Goal: Task Accomplishment & Management: Use online tool/utility

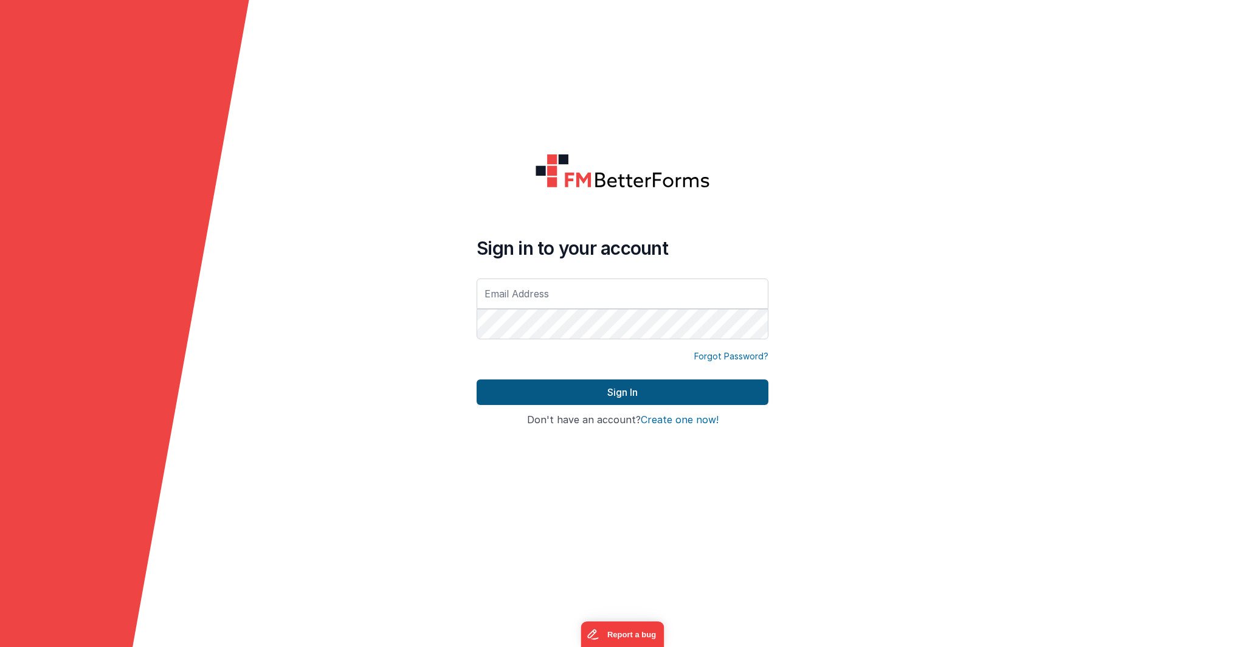
type input "[EMAIL_ADDRESS][DOMAIN_NAME]"
click at [579, 396] on button "Sign In" at bounding box center [623, 392] width 292 height 26
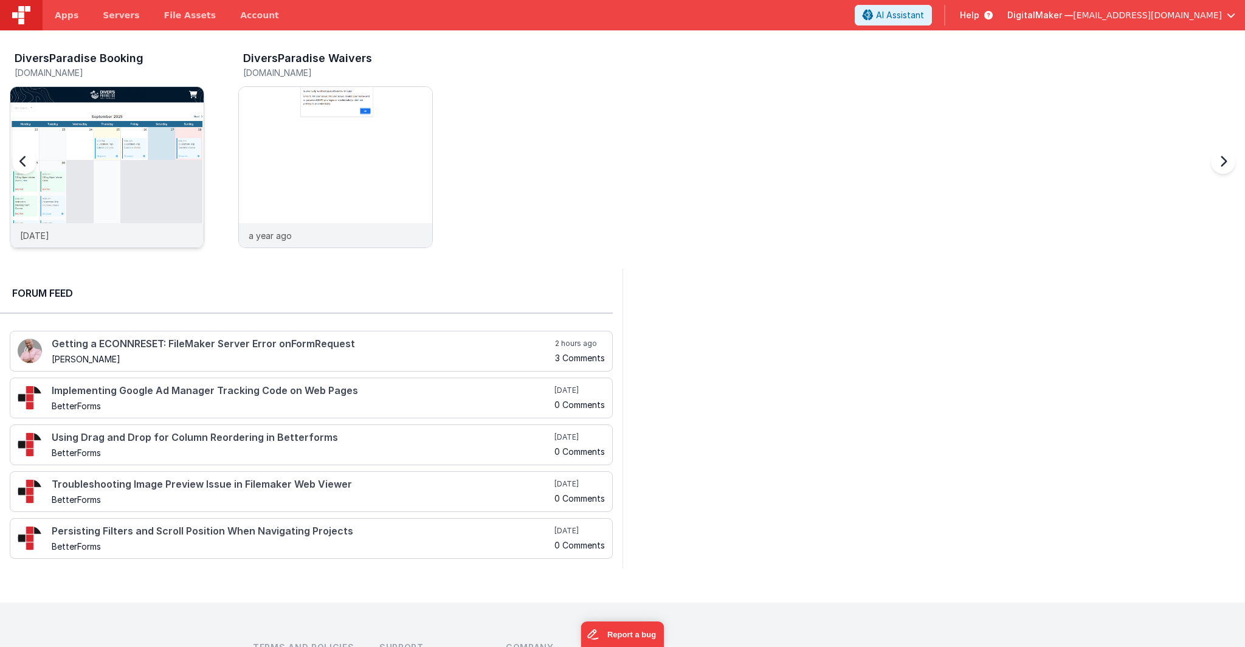
click at [114, 152] on img at bounding box center [106, 183] width 193 height 193
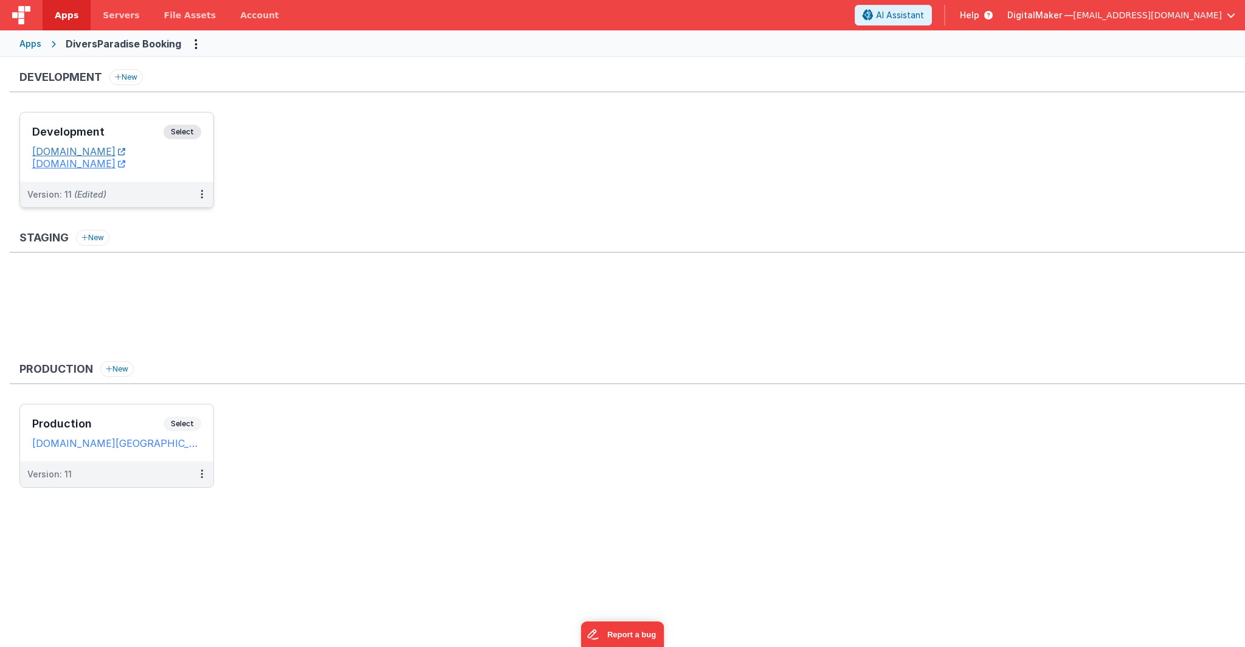
click at [125, 153] on link "[DOMAIN_NAME]" at bounding box center [78, 151] width 93 height 12
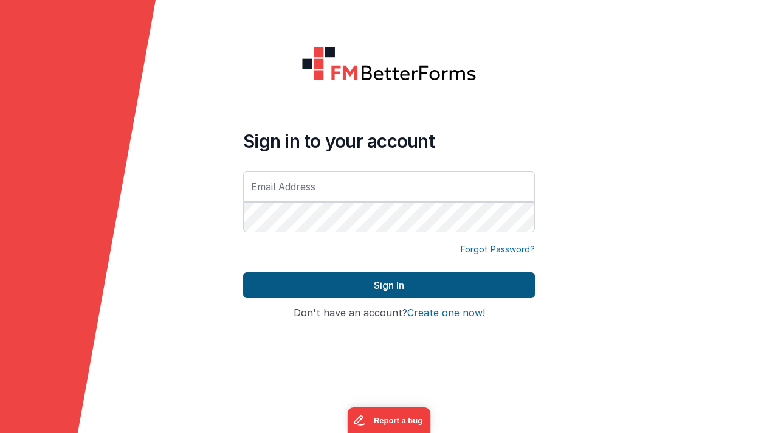
type input "[EMAIL_ADDRESS][DOMAIN_NAME]"
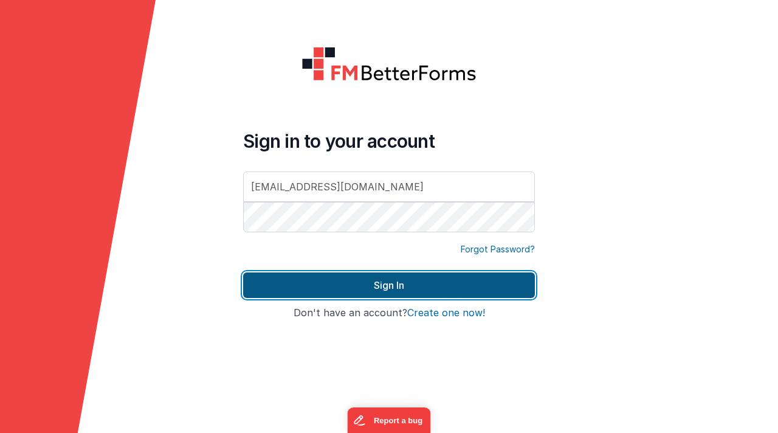
click at [379, 289] on button "Sign In" at bounding box center [389, 285] width 292 height 26
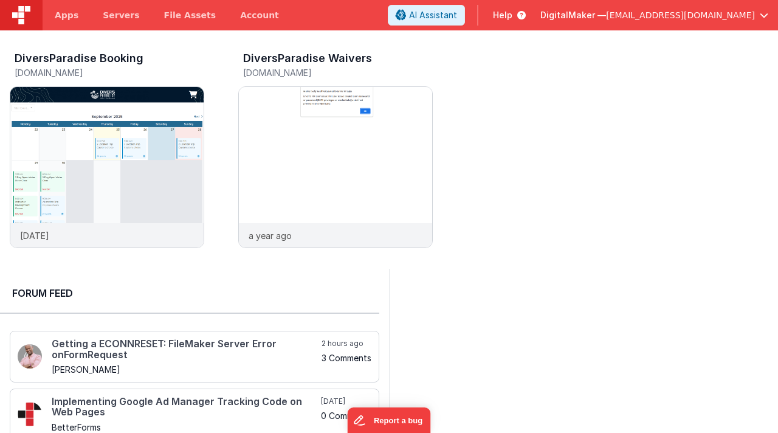
click at [513, 15] on span "Help" at bounding box center [502, 15] width 19 height 12
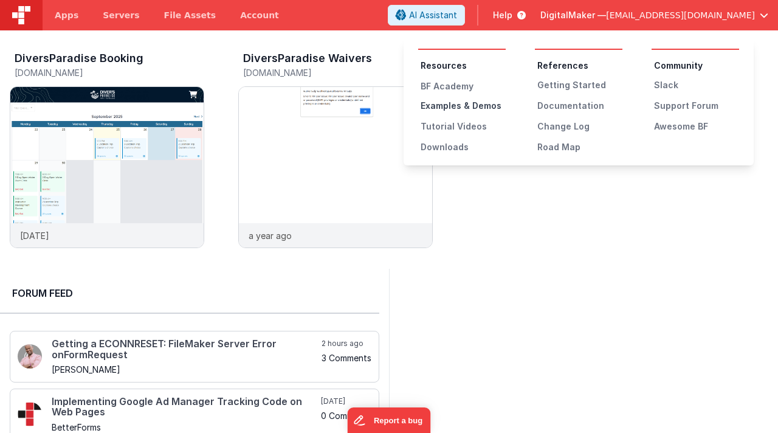
click at [459, 109] on div "Examples & Demos" at bounding box center [463, 106] width 85 height 12
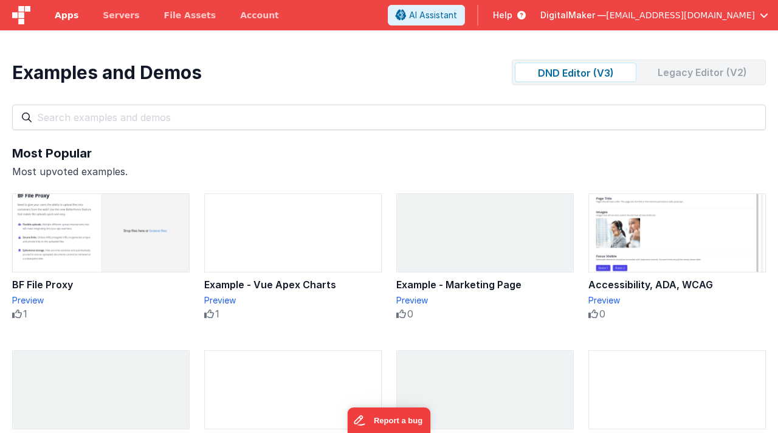
click at [68, 15] on span "Apps" at bounding box center [67, 15] width 24 height 12
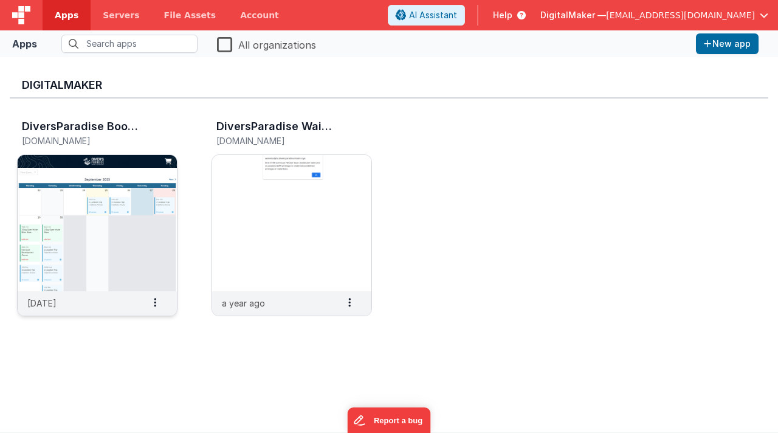
click at [119, 220] on img at bounding box center [97, 223] width 159 height 136
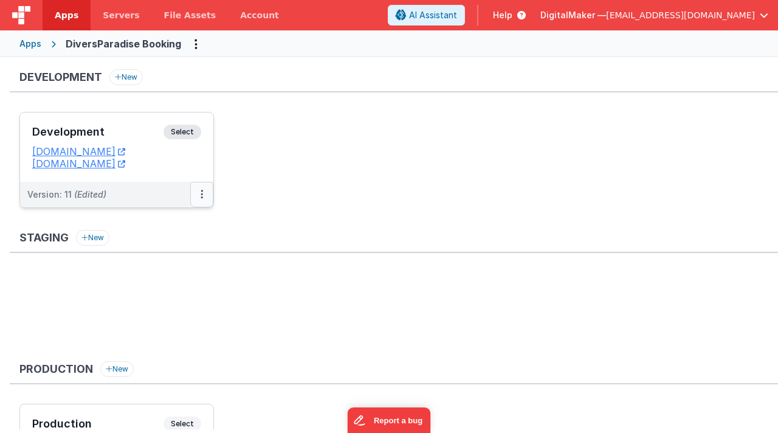
click at [204, 195] on button at bounding box center [201, 195] width 23 height 26
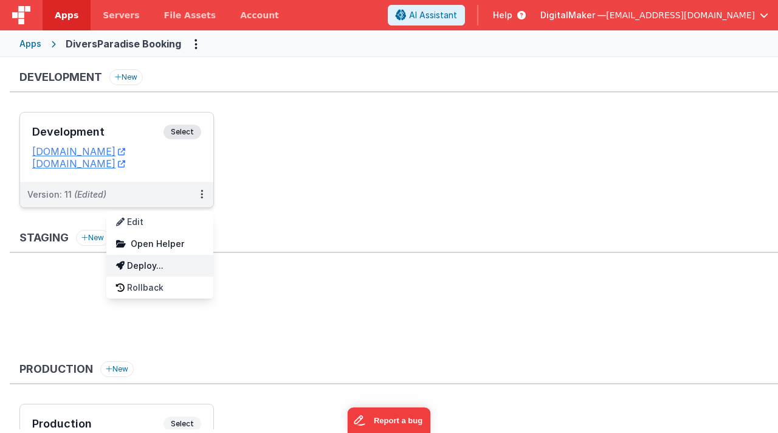
click at [171, 260] on link "Deploy..." at bounding box center [159, 266] width 107 height 22
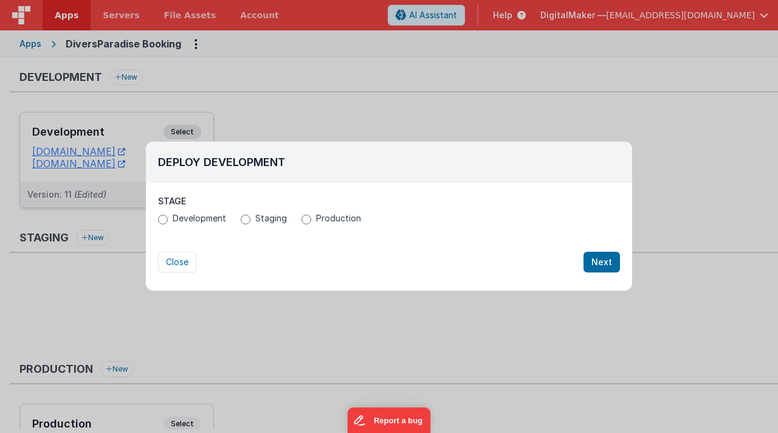
click at [252, 218] on label "Staging" at bounding box center [264, 218] width 46 height 12
click at [250, 218] on input "Staging" at bounding box center [246, 220] width 10 height 10
radio input "true"
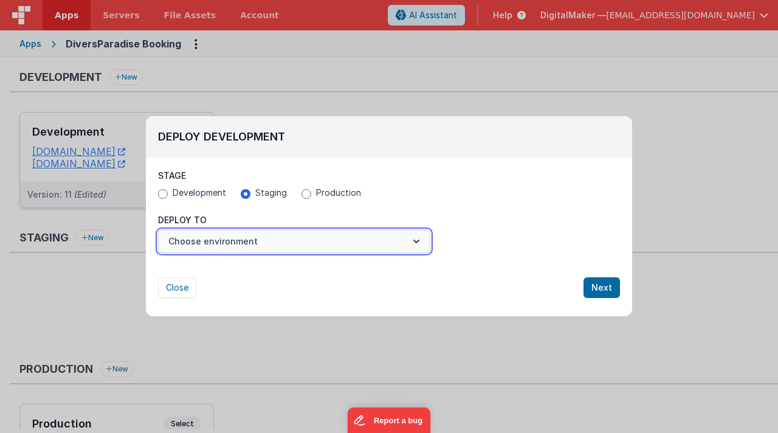
click at [251, 240] on button "Choose environment" at bounding box center [294, 241] width 272 height 23
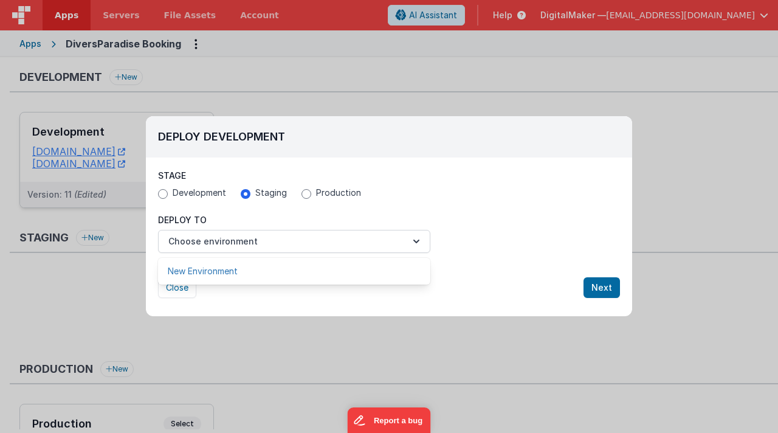
click at [239, 274] on link "New Environment" at bounding box center [294, 271] width 272 height 22
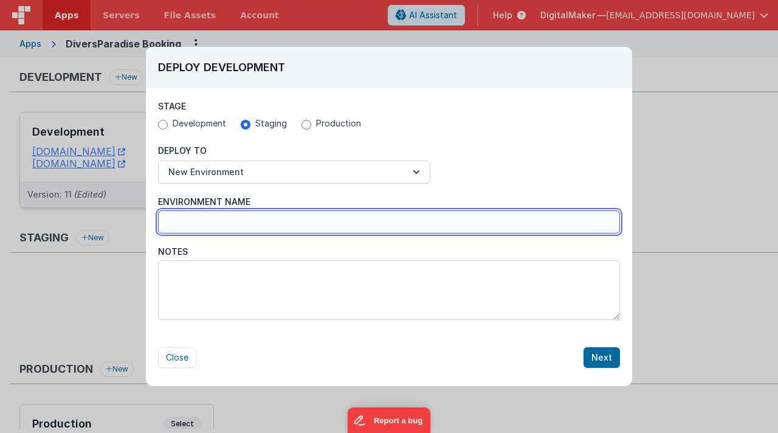
click at [235, 225] on input "Environment Name" at bounding box center [389, 221] width 462 height 23
type input "calendarDRAG"
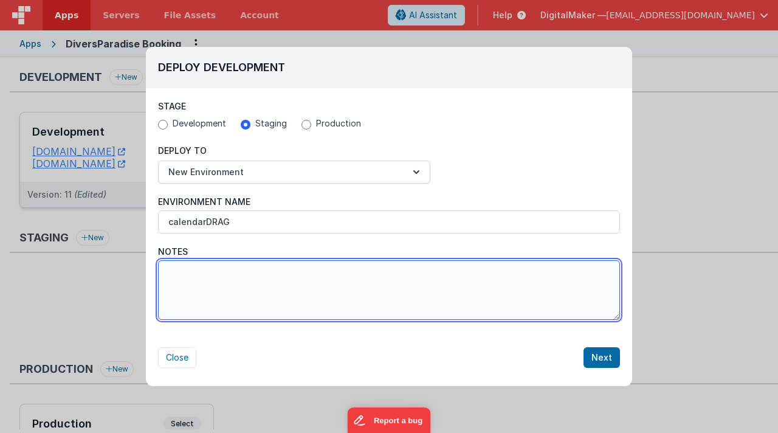
click at [257, 268] on textarea "Notes" at bounding box center [389, 290] width 462 height 60
type textarea "[PERSON_NAME] test testing drag and drop"
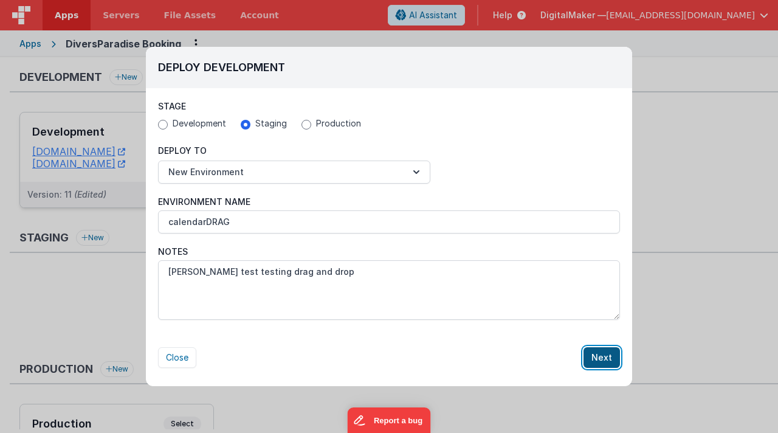
click at [606, 354] on button "Next" at bounding box center [602, 357] width 36 height 21
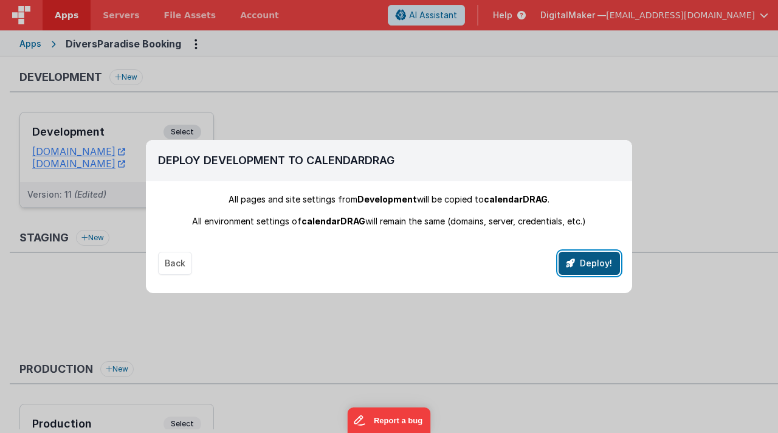
click at [586, 257] on button "Deploy!" at bounding box center [589, 263] width 61 height 23
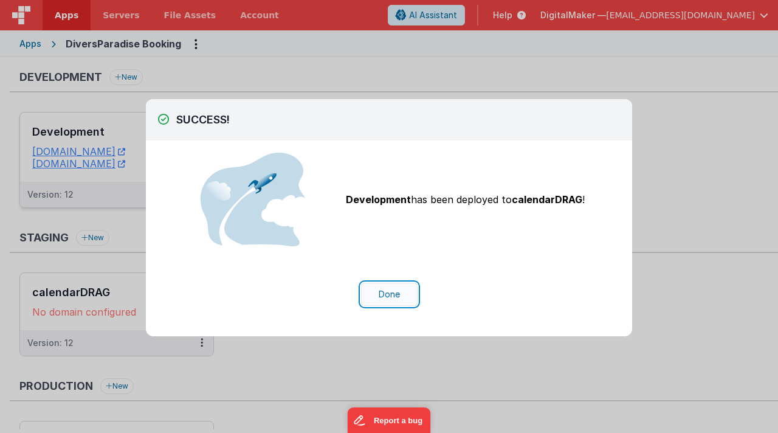
click at [401, 294] on button "Done" at bounding box center [389, 294] width 57 height 23
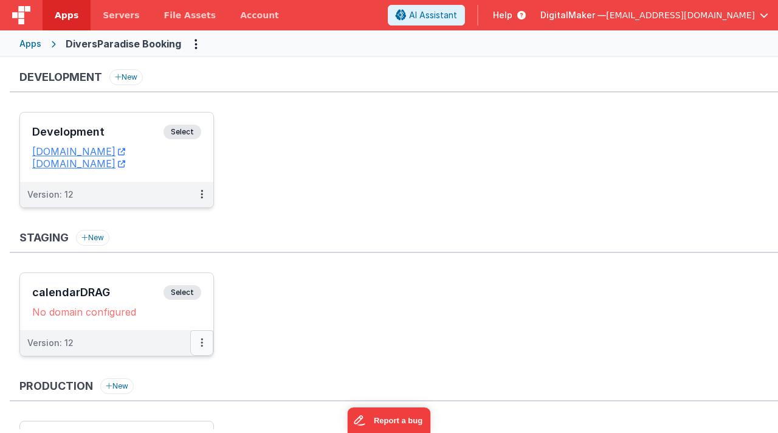
click at [203, 342] on button at bounding box center [201, 343] width 23 height 26
click at [200, 338] on div at bounding box center [389, 216] width 778 height 433
click at [202, 342] on icon at bounding box center [202, 342] width 2 height 1
click at [272, 328] on div at bounding box center [389, 216] width 778 height 433
click at [192, 294] on span "Select" at bounding box center [183, 292] width 38 height 15
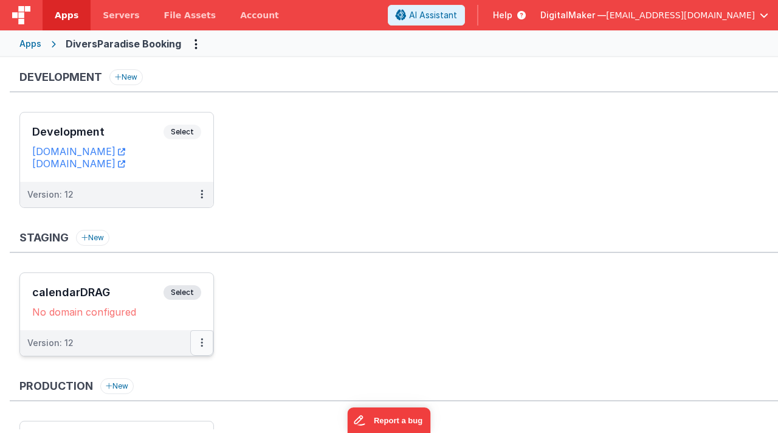
click at [204, 348] on button at bounding box center [201, 343] width 23 height 26
click at [169, 375] on link "Edit" at bounding box center [159, 370] width 107 height 22
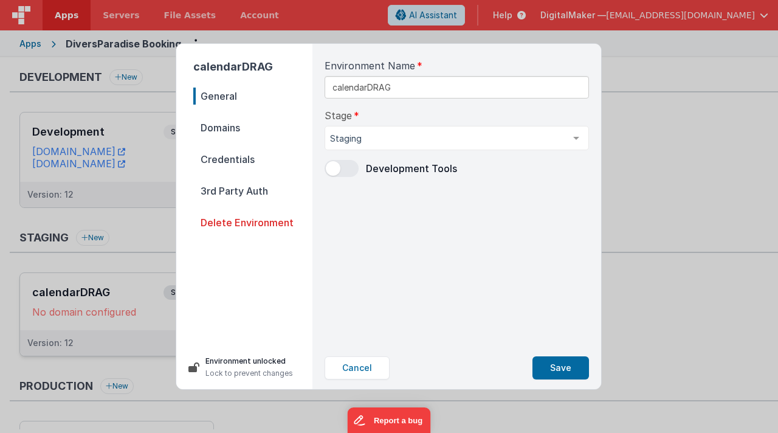
click at [258, 222] on span "Delete Environment" at bounding box center [252, 222] width 119 height 17
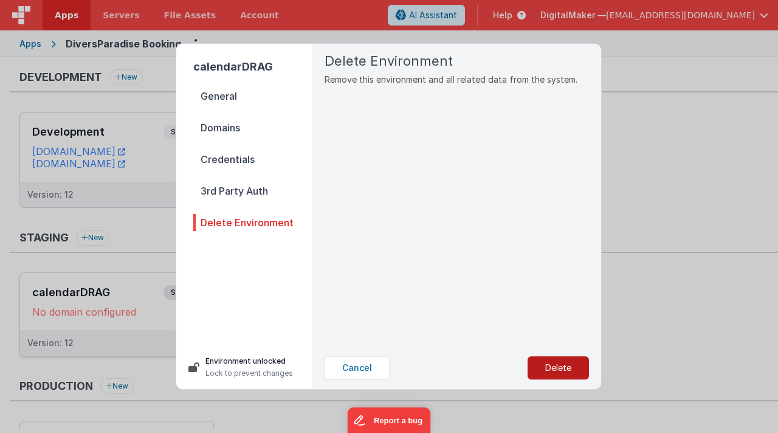
click at [553, 368] on button "Delete" at bounding box center [558, 367] width 61 height 23
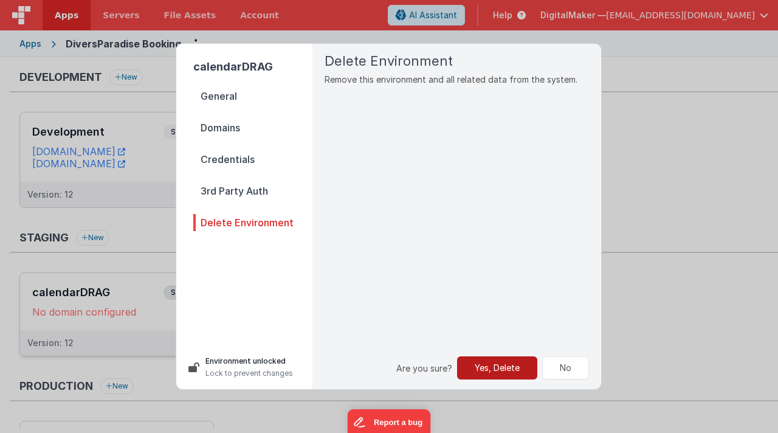
click at [514, 366] on button "Yes, Delete" at bounding box center [497, 367] width 80 height 23
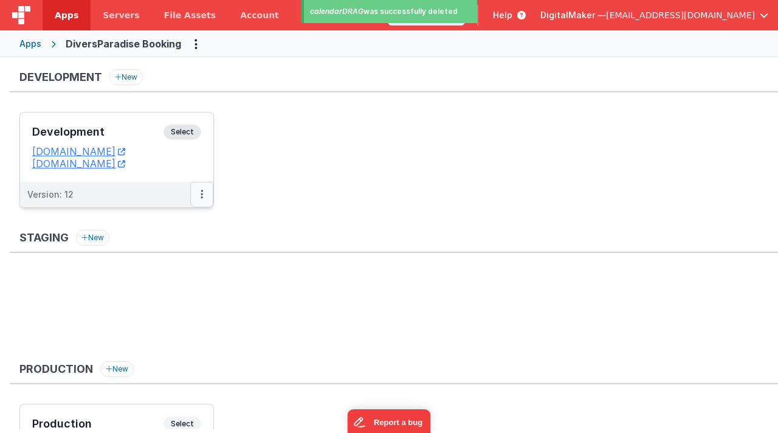
click at [201, 194] on icon at bounding box center [202, 194] width 2 height 1
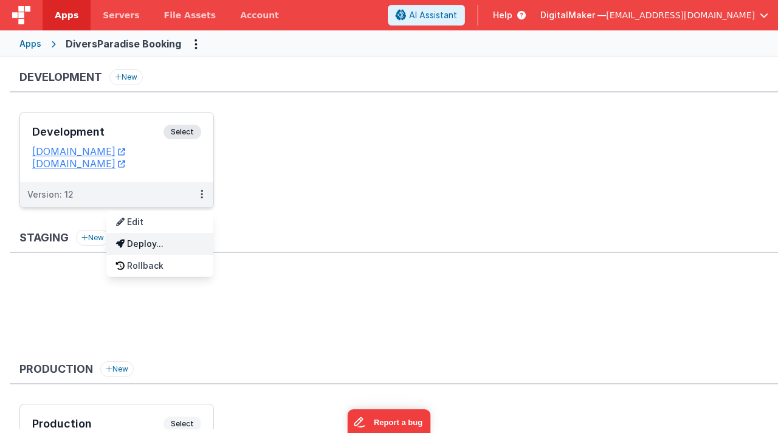
click at [169, 243] on link "Deploy..." at bounding box center [159, 244] width 107 height 22
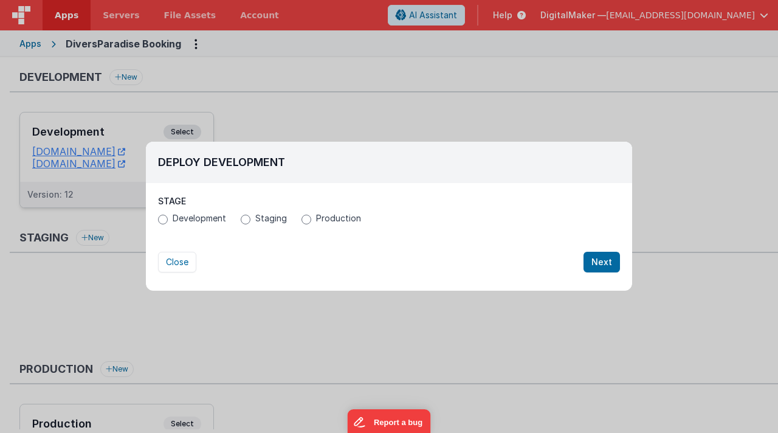
click at [179, 218] on span "Development" at bounding box center [200, 218] width 54 height 12
click at [168, 218] on input "Development" at bounding box center [163, 220] width 10 height 10
radio input "true"
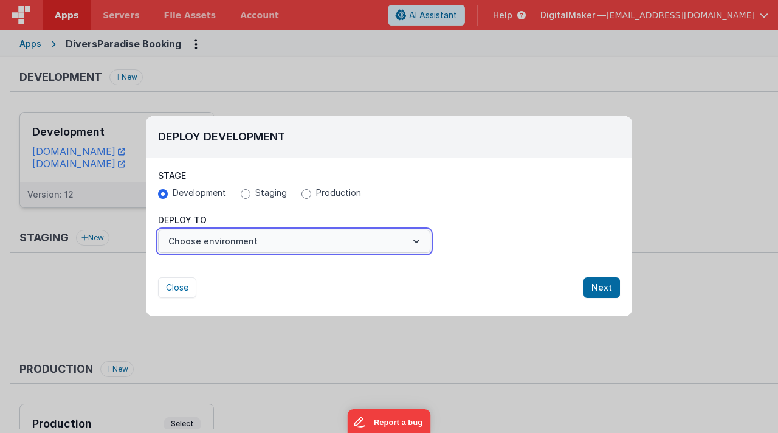
click at [269, 240] on button "Choose environment" at bounding box center [294, 241] width 272 height 23
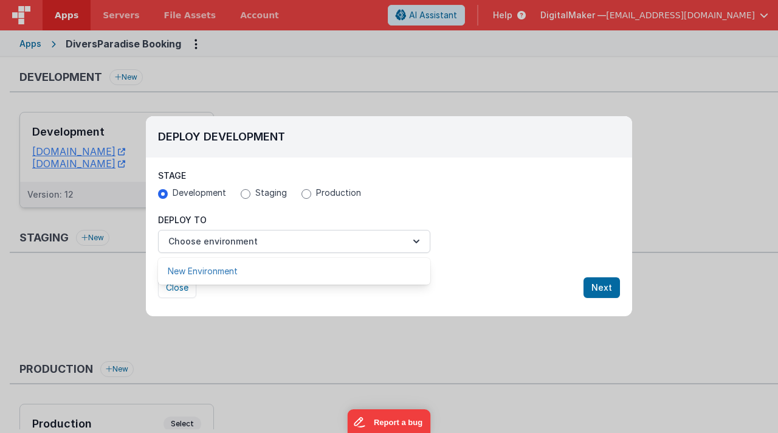
click at [230, 273] on link "New Environment" at bounding box center [294, 271] width 272 height 22
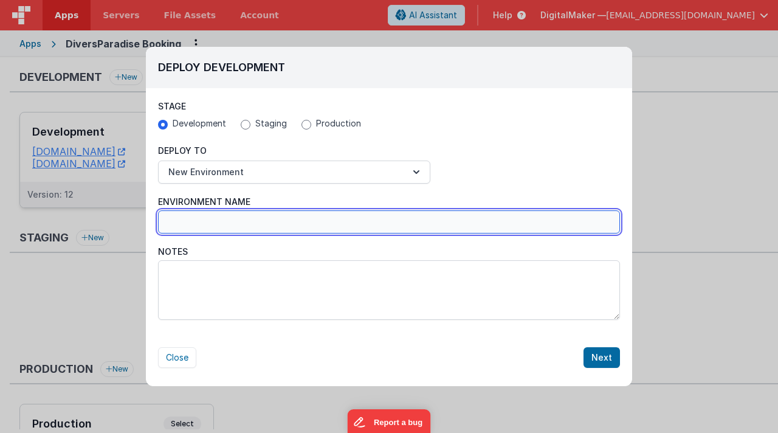
click at [232, 216] on input "Environment Name" at bounding box center [389, 221] width 462 height 23
type input "dpcalendarAlex"
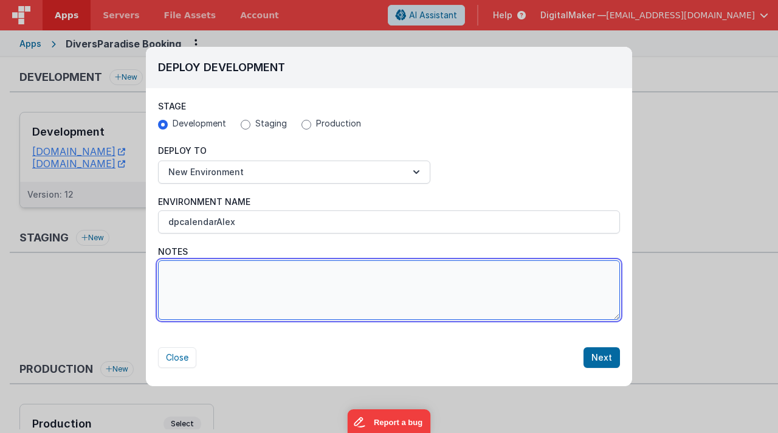
click at [364, 278] on textarea "Notes" at bounding box center [389, 290] width 462 height 60
type textarea "testing drug and drop"
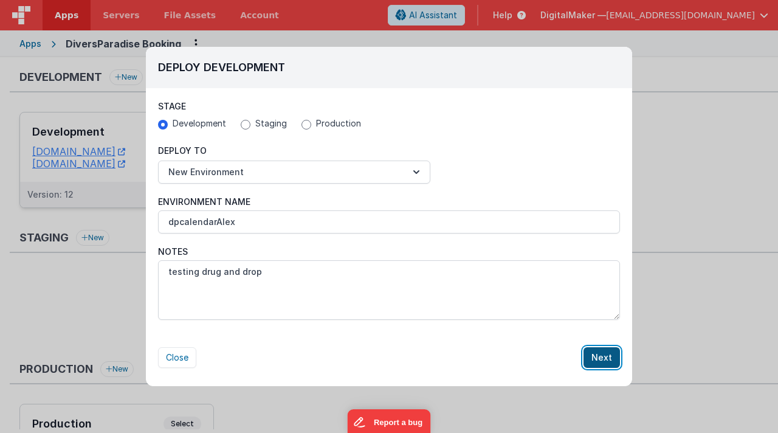
click at [604, 356] on button "Next" at bounding box center [602, 357] width 36 height 21
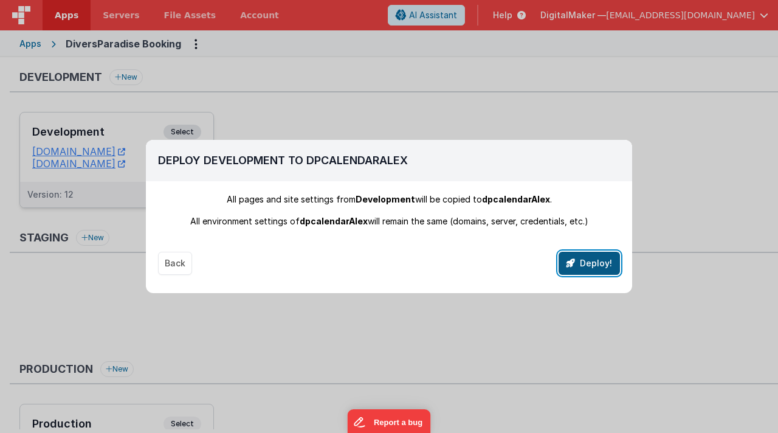
click at [592, 266] on button "Deploy!" at bounding box center [589, 263] width 61 height 23
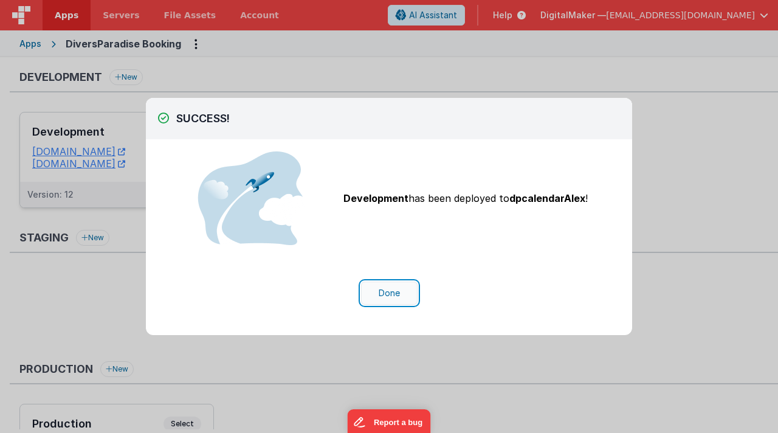
click at [401, 293] on button "Done" at bounding box center [389, 292] width 57 height 23
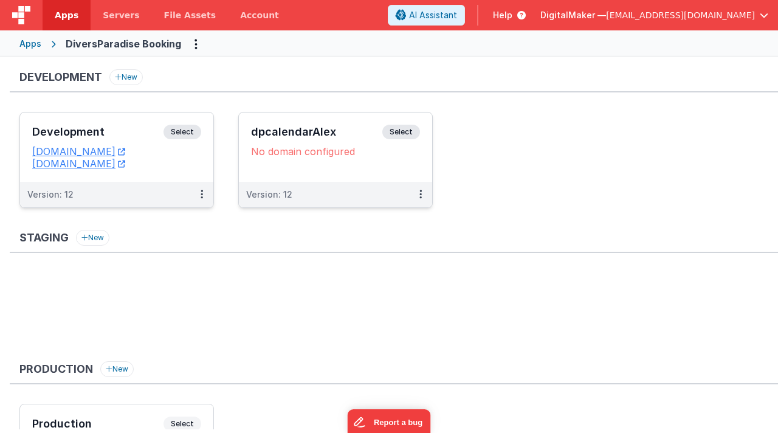
click at [335, 151] on div "No domain configured" at bounding box center [335, 151] width 169 height 12
click at [420, 195] on icon at bounding box center [421, 194] width 2 height 1
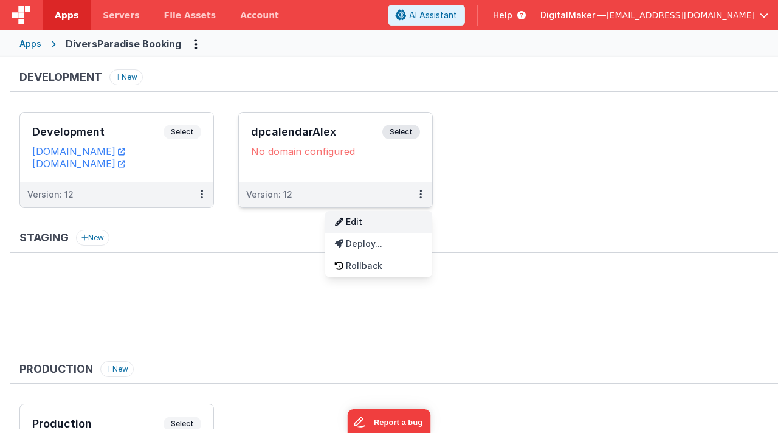
click at [384, 222] on link "Edit" at bounding box center [378, 222] width 107 height 22
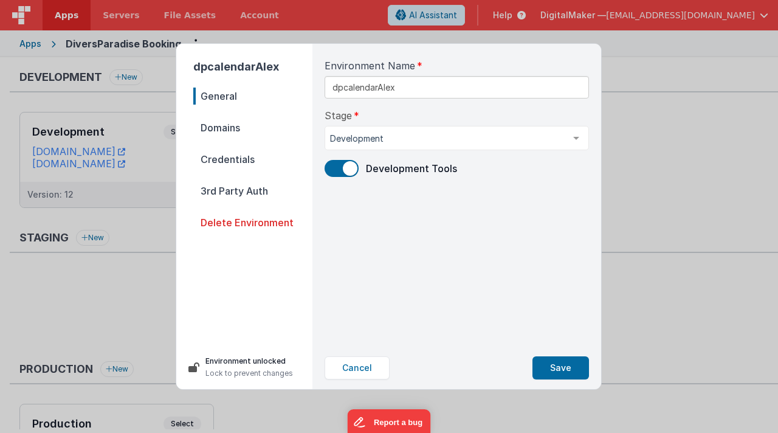
click at [244, 128] on span "Domains" at bounding box center [252, 127] width 119 height 17
select select "[DOMAIN_NAME]"
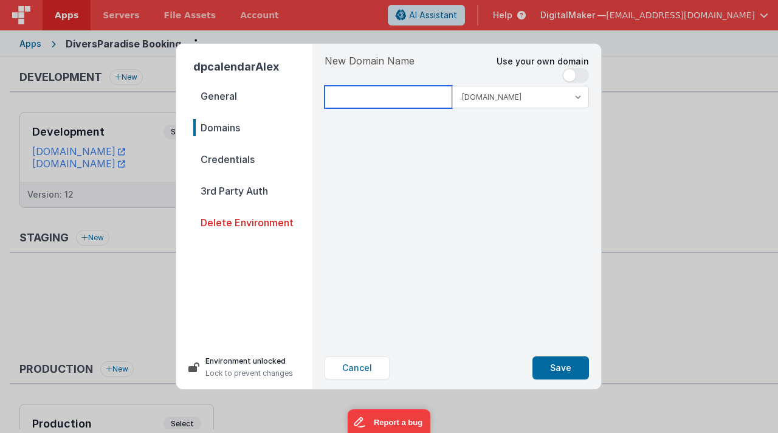
click at [391, 98] on input at bounding box center [389, 97] width 128 height 22
type input "dpcalendaralex"
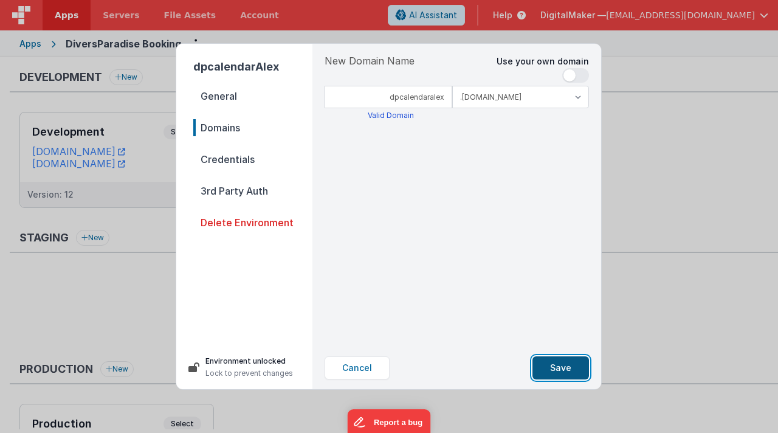
click at [575, 369] on button "Save" at bounding box center [561, 367] width 57 height 23
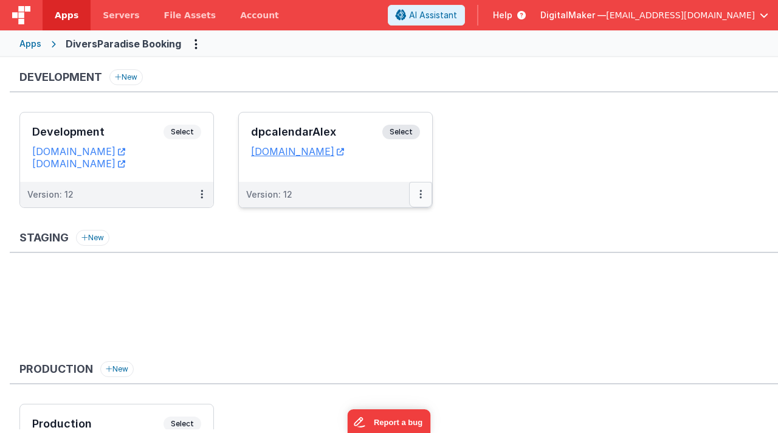
click at [416, 193] on button at bounding box center [420, 195] width 23 height 26
click at [380, 225] on link "Edit" at bounding box center [378, 222] width 107 height 22
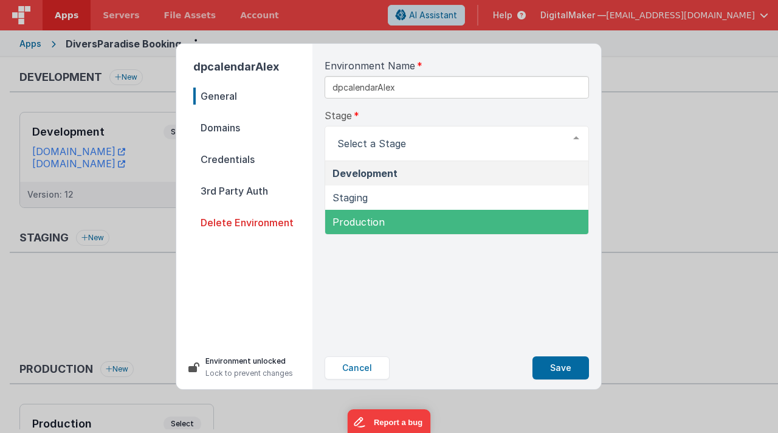
click at [388, 278] on div "Environment Name dpcalendarAlex Stage Development Staging Production List is em…" at bounding box center [457, 195] width 284 height 303
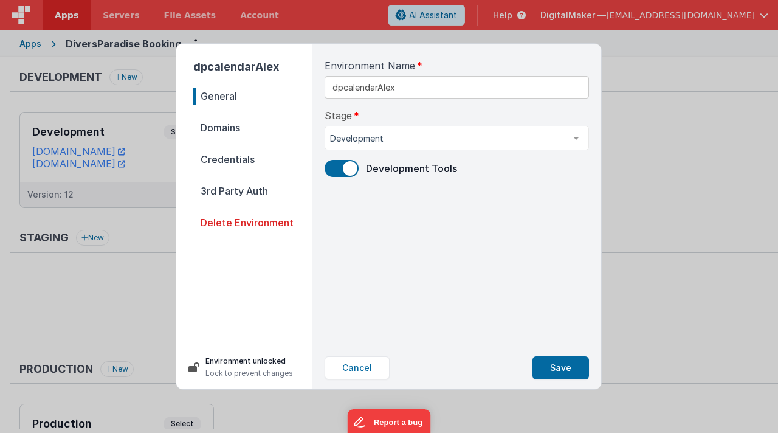
click at [218, 124] on span "Domains" at bounding box center [252, 127] width 119 height 17
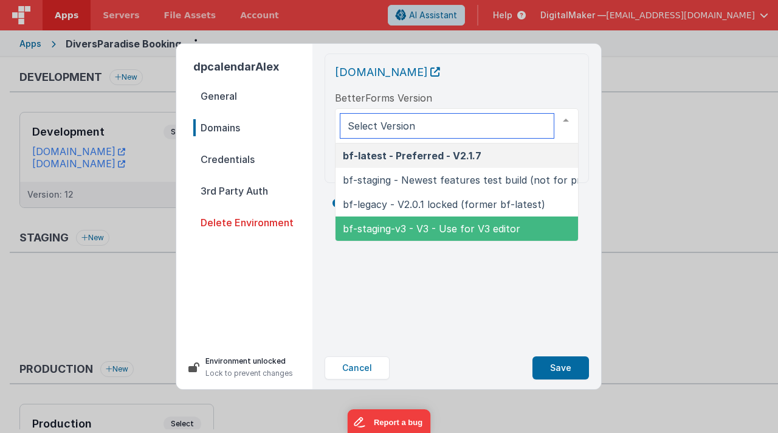
click at [493, 230] on span "bf-staging-v3 - V3 - Use for V3 editor" at bounding box center [432, 229] width 178 height 12
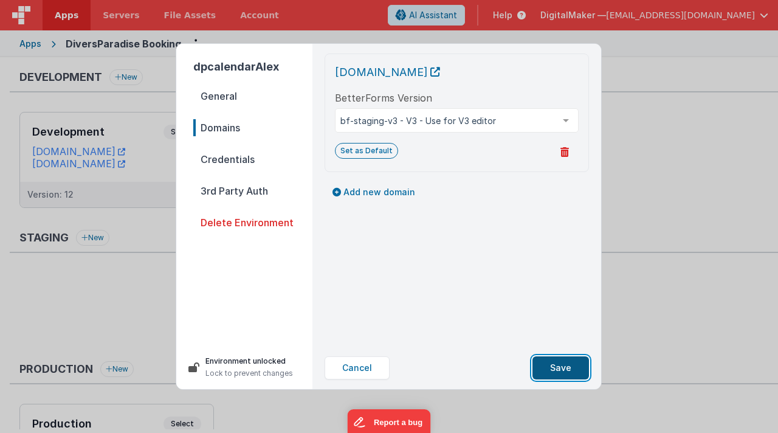
click at [568, 368] on button "Save" at bounding box center [561, 367] width 57 height 23
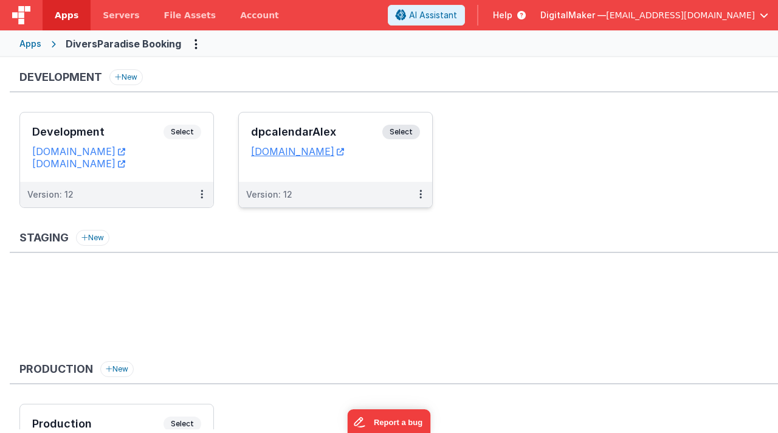
click at [407, 126] on span "Select" at bounding box center [401, 132] width 38 height 15
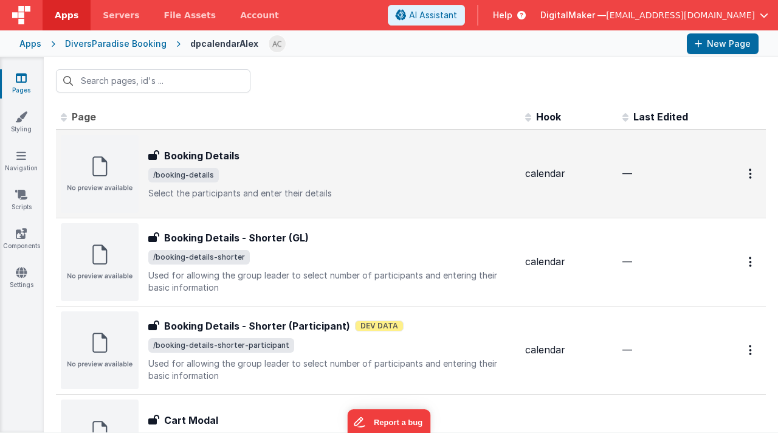
click at [351, 181] on span "/booking-details" at bounding box center [331, 175] width 367 height 15
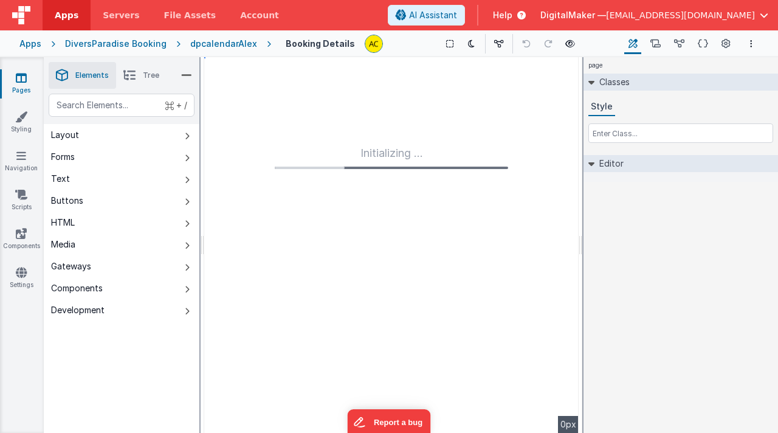
click at [312, 333] on div "Initializing ..." at bounding box center [391, 245] width 375 height 376
click at [219, 39] on div "dpcalendarAlex" at bounding box center [223, 44] width 67 height 12
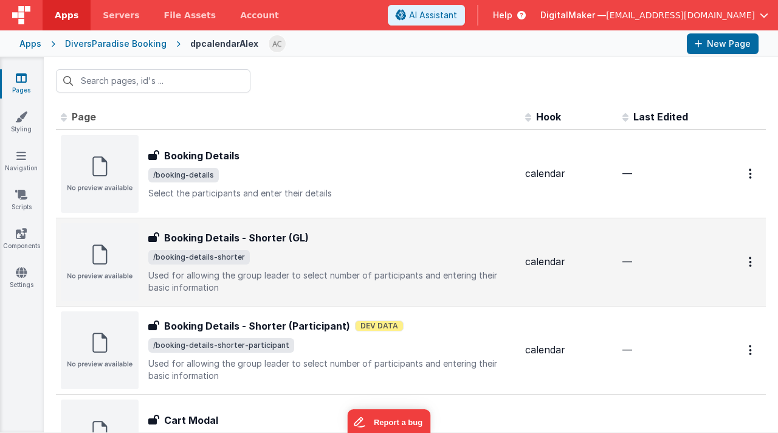
click at [250, 240] on h3 "Booking Details - Shorter (GL)" at bounding box center [236, 237] width 145 height 15
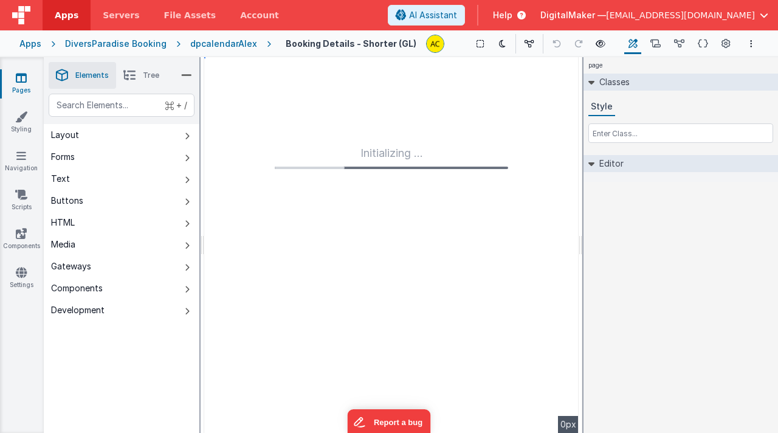
click at [319, 340] on div "Initializing ..." at bounding box center [391, 245] width 375 height 376
click at [306, 42] on h4 "Booking Details - Shorter (GL)" at bounding box center [351, 43] width 131 height 9
click at [228, 44] on div "dpcalendarAlex" at bounding box center [223, 44] width 67 height 12
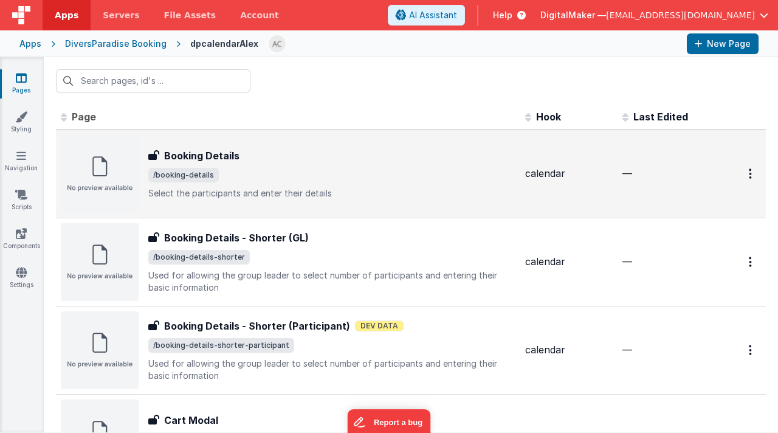
click at [223, 150] on h3 "Booking Details" at bounding box center [201, 155] width 75 height 15
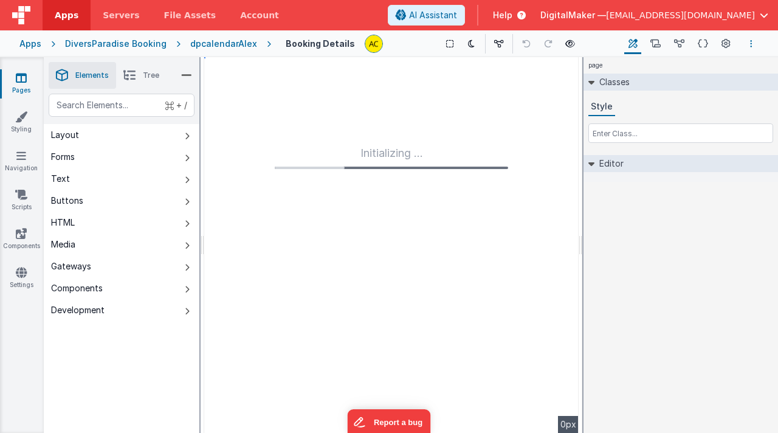
click at [753, 44] on button "Options" at bounding box center [751, 43] width 15 height 15
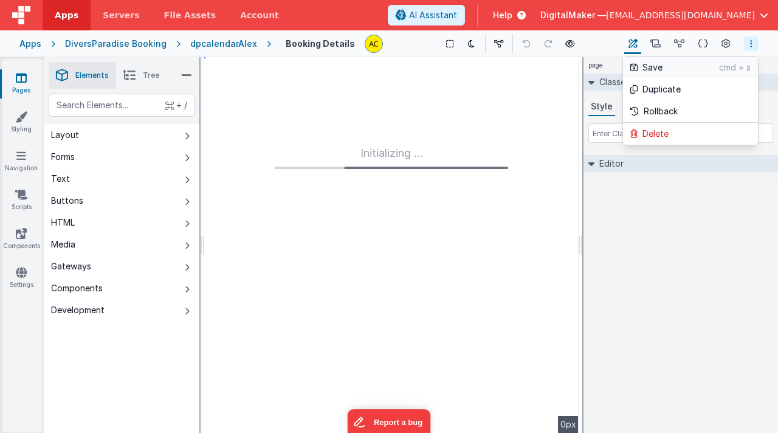
click at [740, 62] on p "cmd + s" at bounding box center [735, 67] width 32 height 12
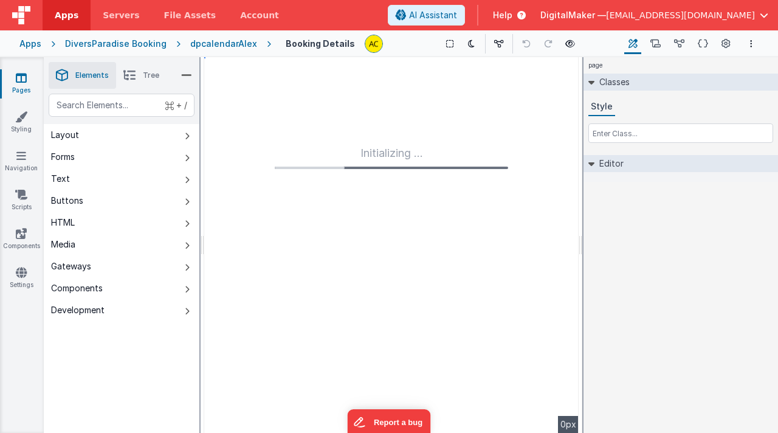
click at [226, 43] on div "dpcalendarAlex" at bounding box center [223, 44] width 67 height 12
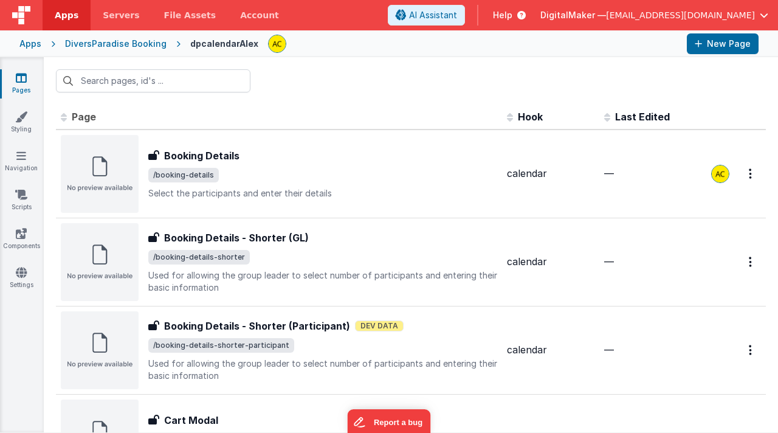
click at [208, 47] on div "dpcalendarAlex" at bounding box center [224, 44] width 68 height 12
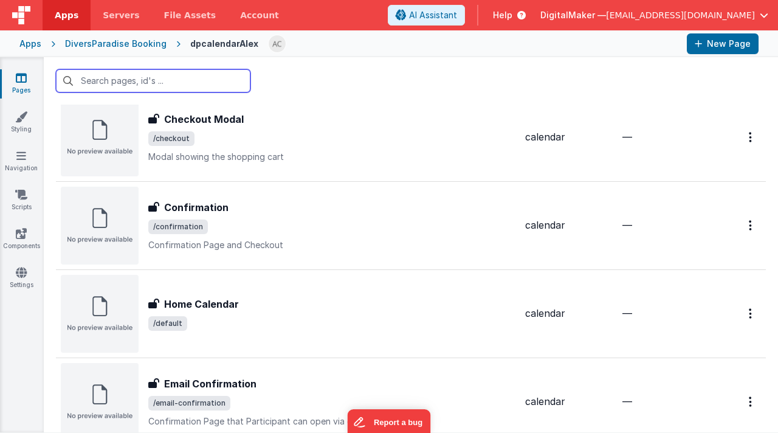
scroll to position [478, 0]
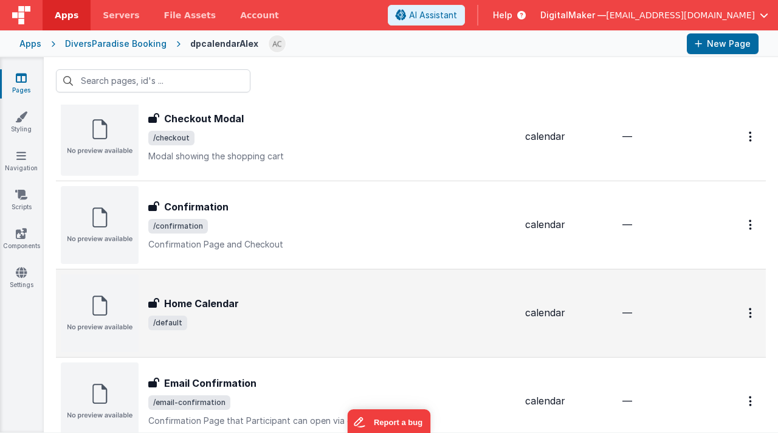
click at [198, 300] on h3 "Home Calendar" at bounding box center [201, 303] width 75 height 15
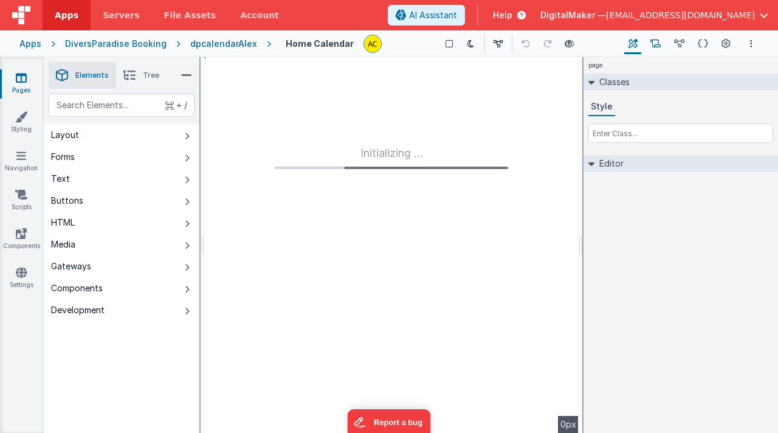
click at [651, 45] on icon at bounding box center [656, 44] width 10 height 13
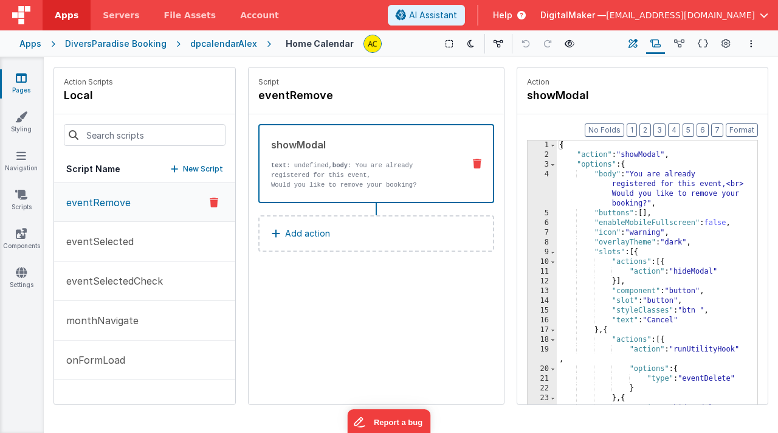
click at [640, 42] on button "Builder" at bounding box center [632, 43] width 17 height 21
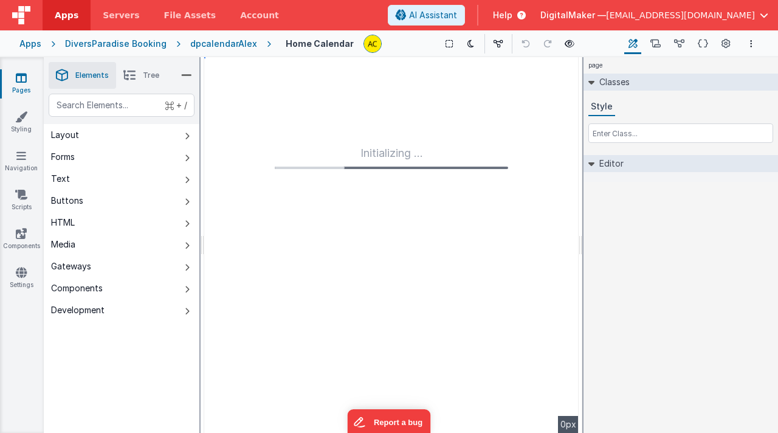
click at [369, 164] on div "Initializing ..." at bounding box center [391, 157] width 233 height 24
click at [386, 416] on button "Report a bug" at bounding box center [388, 420] width 83 height 26
click at [290, 348] on div "Initializing ..." at bounding box center [391, 245] width 375 height 376
